Goal: Task Accomplishment & Management: Complete application form

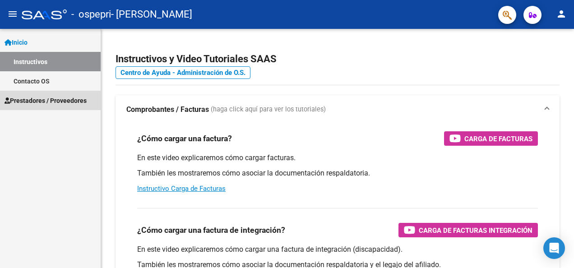
click at [66, 98] on span "Prestadores / Proveedores" at bounding box center [46, 101] width 82 height 10
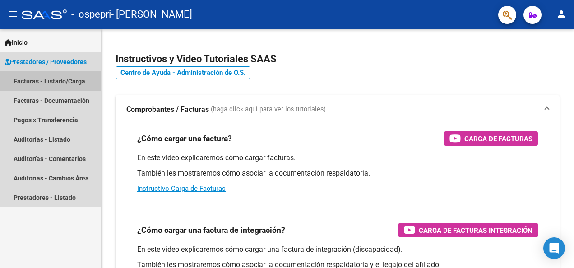
click at [63, 79] on link "Facturas - Listado/Carga" at bounding box center [50, 80] width 101 height 19
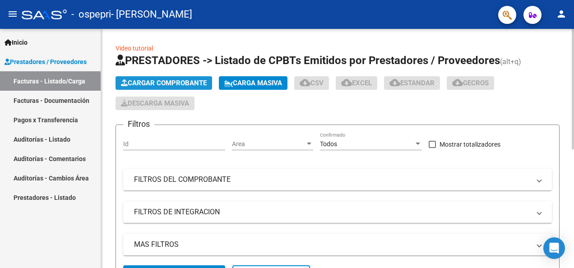
click at [155, 79] on span "Cargar Comprobante" at bounding box center [164, 83] width 86 height 8
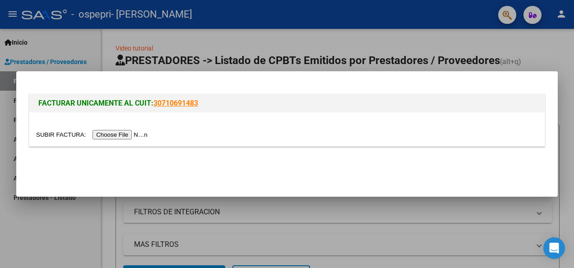
click at [127, 137] on input "file" at bounding box center [93, 134] width 114 height 9
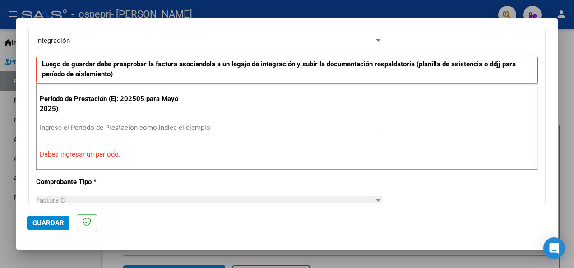
scroll to position [219, 0]
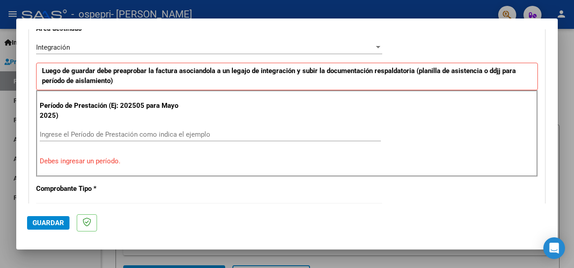
click at [131, 132] on input "Ingrese el Período de Prestación como indica el ejemplo" at bounding box center [210, 134] width 341 height 8
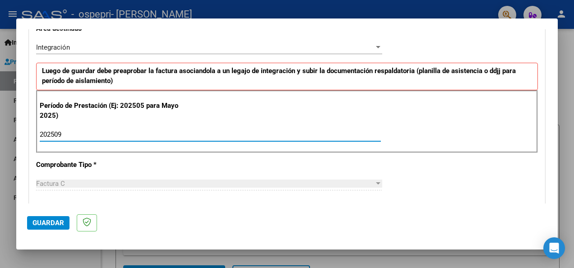
type input "202509"
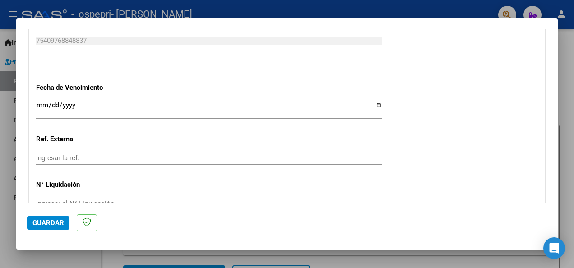
scroll to position [604, 0]
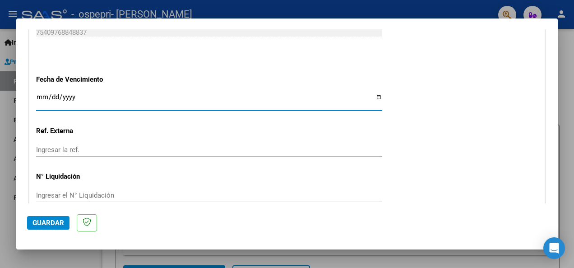
click at [82, 101] on input "Ingresar la fecha" at bounding box center [209, 100] width 346 height 14
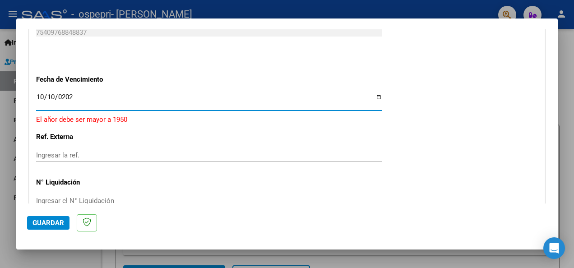
type input "[DATE]"
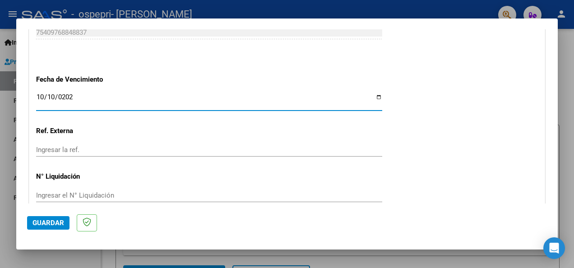
click at [74, 148] on input "Ingresar la ref." at bounding box center [209, 150] width 346 height 8
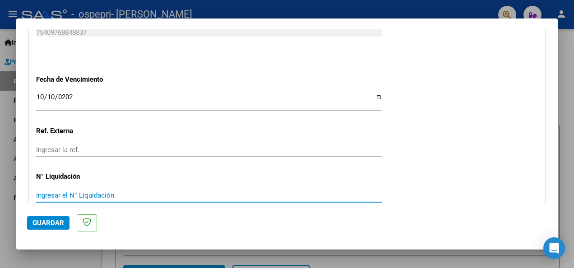
click at [90, 191] on input "Ingresar el N° Liquidación" at bounding box center [209, 195] width 346 height 8
type input "275766"
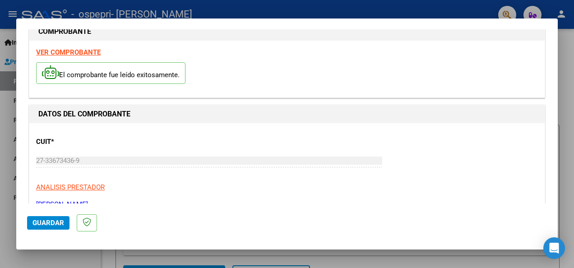
scroll to position [0, 0]
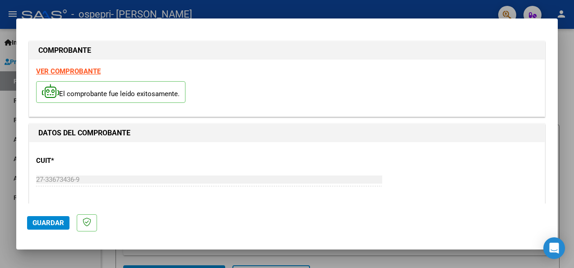
click at [59, 224] on span "Guardar" at bounding box center [49, 223] width 32 height 8
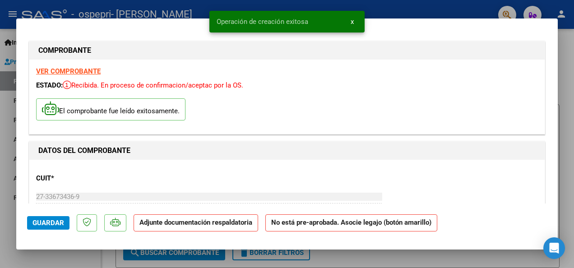
click at [180, 224] on strong "Adjunte documentación respaldatoria" at bounding box center [196, 223] width 113 height 8
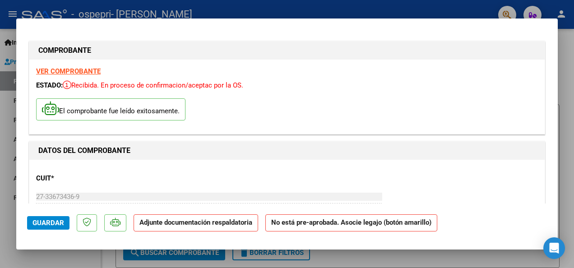
click at [203, 227] on p "Adjunte documentación respaldatoria" at bounding box center [196, 223] width 125 height 18
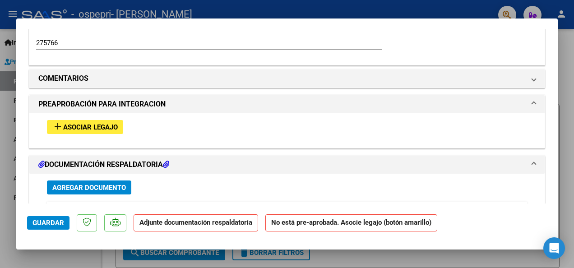
scroll to position [751, 0]
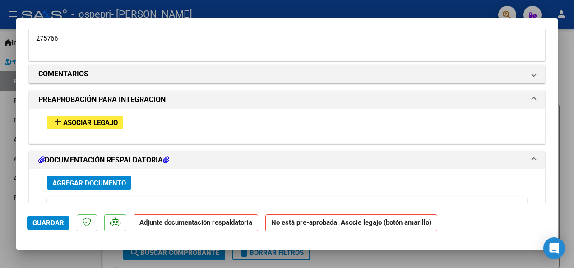
click at [105, 123] on span "Asociar Legajo" at bounding box center [90, 123] width 55 height 8
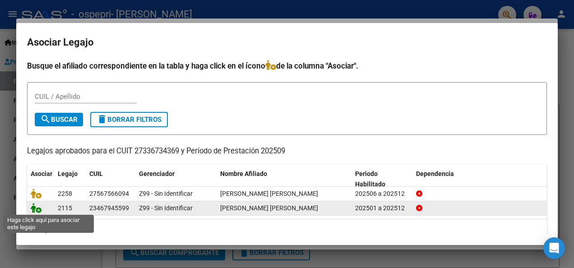
click at [37, 209] on icon at bounding box center [36, 208] width 11 height 10
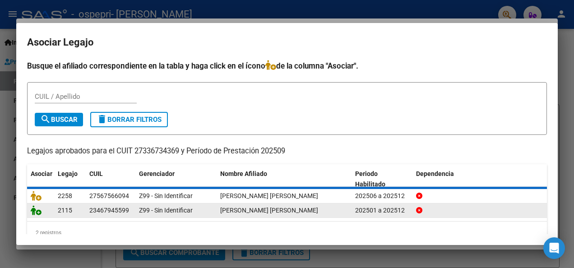
scroll to position [774, 0]
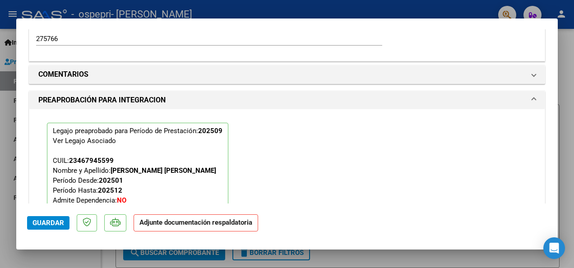
click at [162, 224] on strong "Adjunte documentación respaldatoria" at bounding box center [196, 223] width 113 height 8
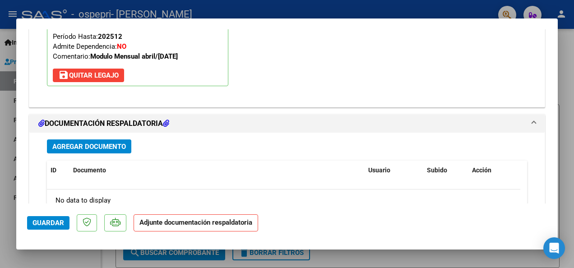
scroll to position [941, 0]
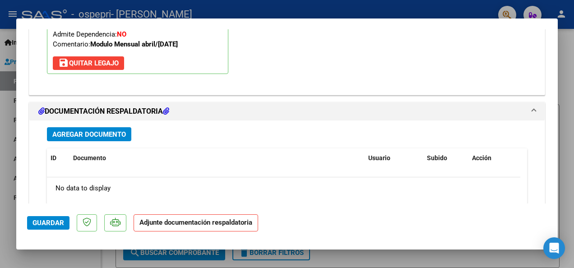
click at [102, 130] on span "Agregar Documento" at bounding box center [89, 134] width 74 height 8
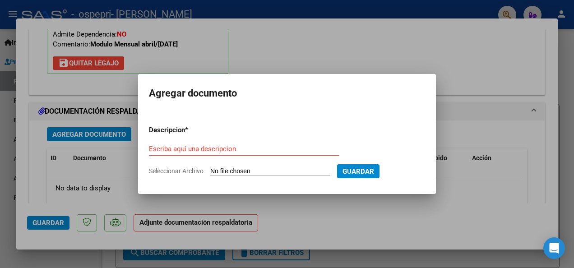
click at [288, 171] on input "Seleccionar Archivo" at bounding box center [270, 172] width 120 height 9
type input "C:\fakepath\Asistencias septiembre .pdf"
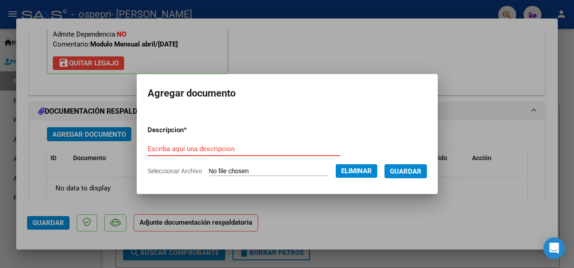
click at [233, 148] on input "Escriba aquí una descripcion" at bounding box center [244, 149] width 193 height 8
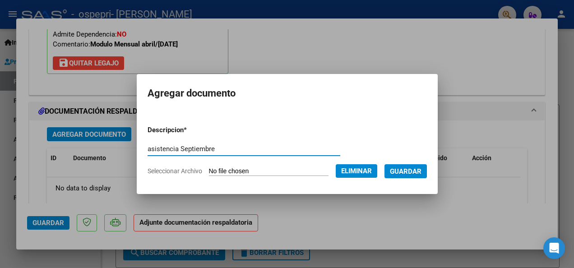
type input "asistencia Septiembre"
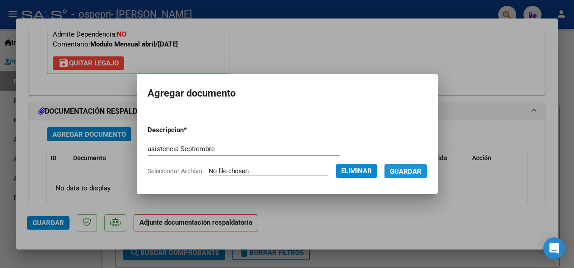
click at [401, 178] on button "Guardar" at bounding box center [406, 171] width 42 height 14
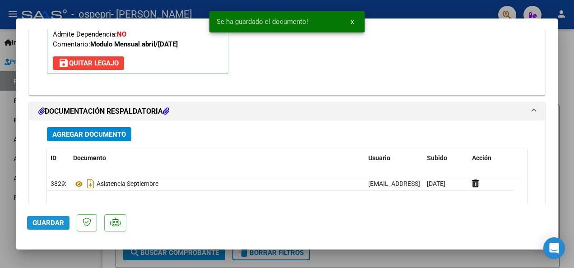
click at [50, 225] on span "Guardar" at bounding box center [49, 223] width 32 height 8
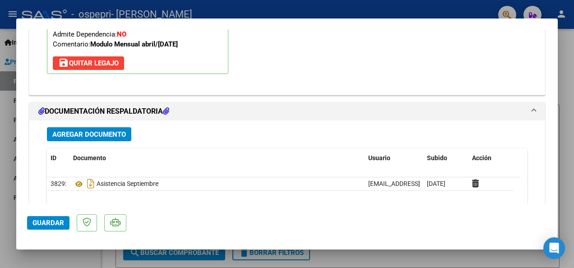
drag, startPoint x: 50, startPoint y: 225, endPoint x: 504, endPoint y: 73, distance: 479.2
click at [504, 73] on div "Legajo preaprobado para Período de Prestación: 202509 Ver Legajo Asociado CUIL:…" at bounding box center [287, 15] width 494 height 144
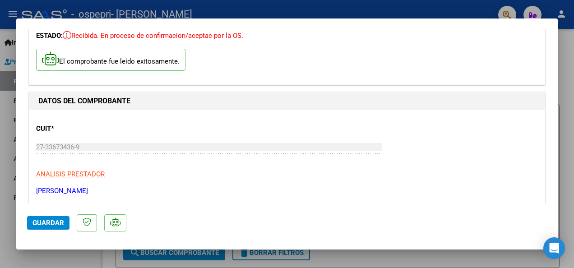
scroll to position [0, 0]
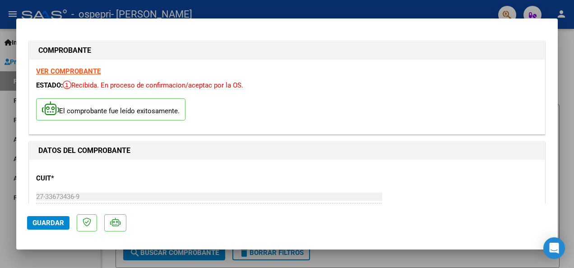
click at [551, 18] on div at bounding box center [287, 134] width 574 height 268
type input "$ 0,00"
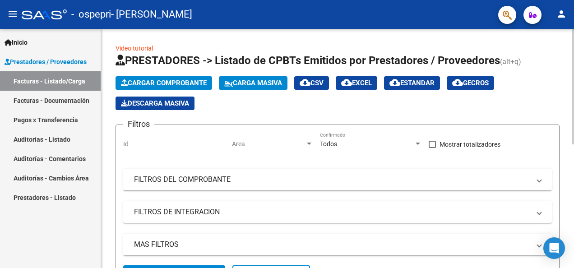
click at [573, 86] on div at bounding box center [573, 87] width 2 height 116
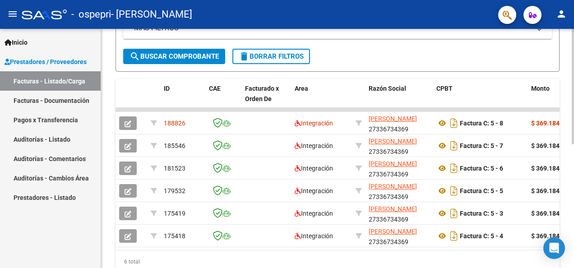
scroll to position [219, 0]
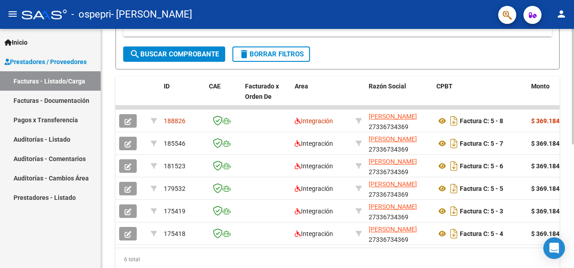
click at [569, 192] on div "Video tutorial PRESTADORES -> Listado de CPBTs Emitidos por Prestadores / Prove…" at bounding box center [338, 55] width 475 height 490
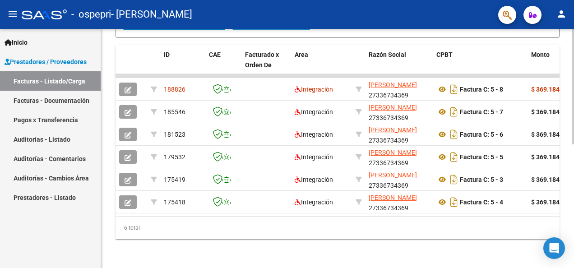
click at [573, 203] on div at bounding box center [573, 211] width 2 height 116
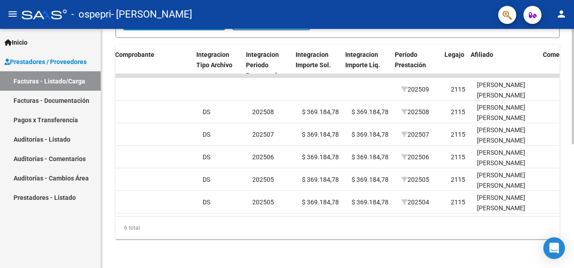
scroll to position [0, 927]
